Goal: Check status: Check status

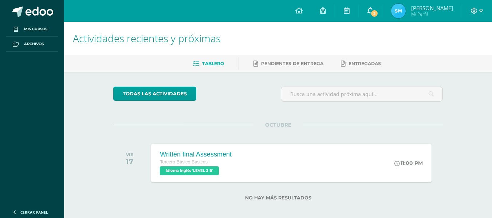
click at [382, 11] on link "2" at bounding box center [370, 11] width 23 height 22
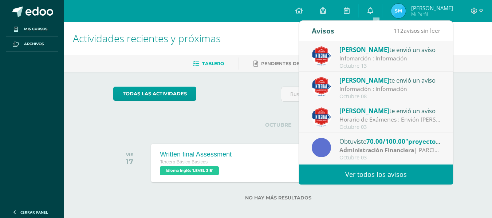
click at [394, 62] on div "Infomarción : Información" at bounding box center [390, 58] width 101 height 8
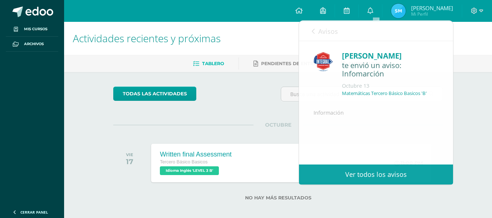
click at [406, 7] on img at bounding box center [398, 11] width 15 height 15
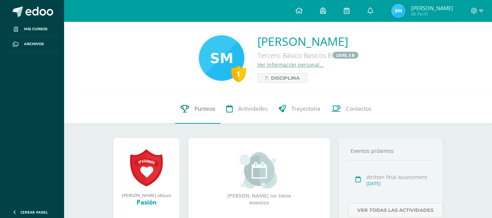
click at [207, 106] on span "Punteos" at bounding box center [205, 109] width 21 height 8
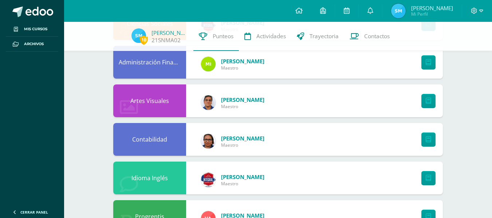
scroll to position [484, 0]
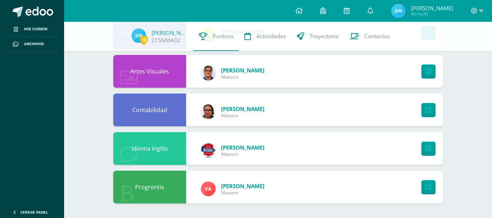
click at [406, 7] on img at bounding box center [398, 11] width 15 height 15
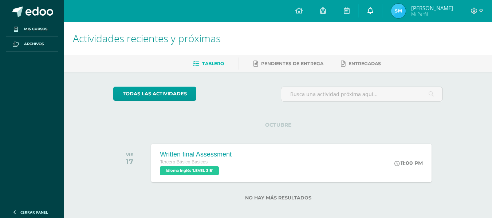
click at [374, 8] on icon at bounding box center [371, 10] width 6 height 7
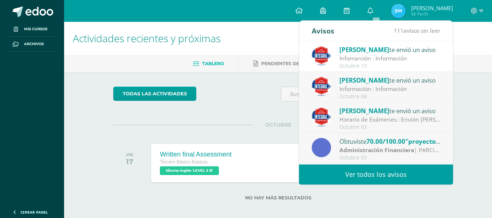
click at [358, 110] on span "[PERSON_NAME]" at bounding box center [365, 111] width 50 height 8
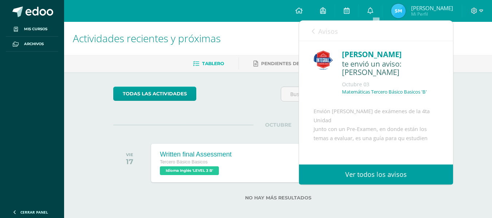
scroll to position [0, 0]
